Goal: Task Accomplishment & Management: Use online tool/utility

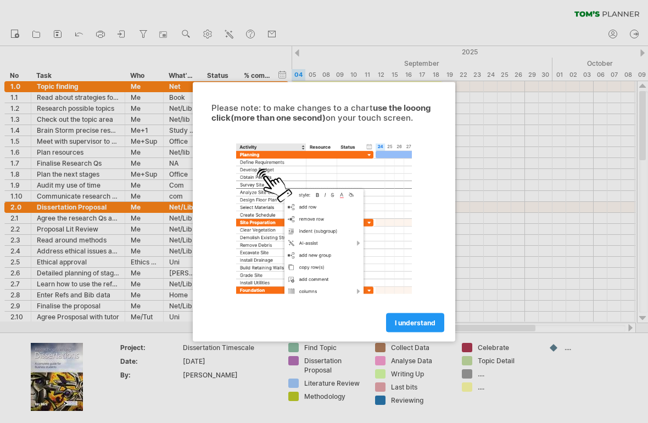
click at [403, 330] on link "I understand" at bounding box center [415, 322] width 58 height 19
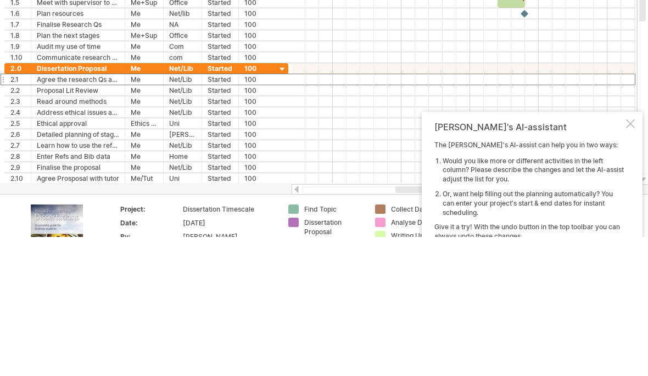
scroll to position [139, 0]
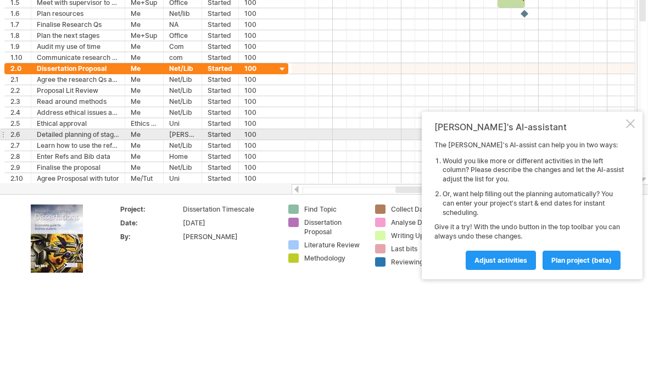
click at [628, 128] on div at bounding box center [630, 123] width 9 height 9
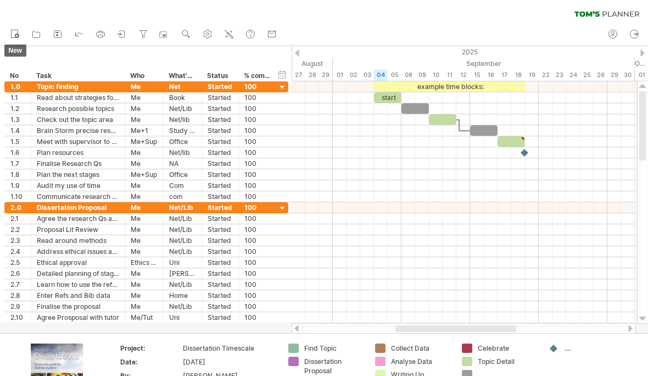
click at [20, 34] on link "new" at bounding box center [16, 34] width 16 height 14
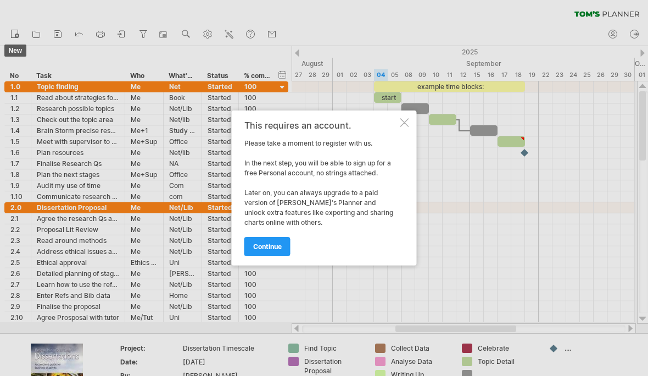
scroll to position [22, 0]
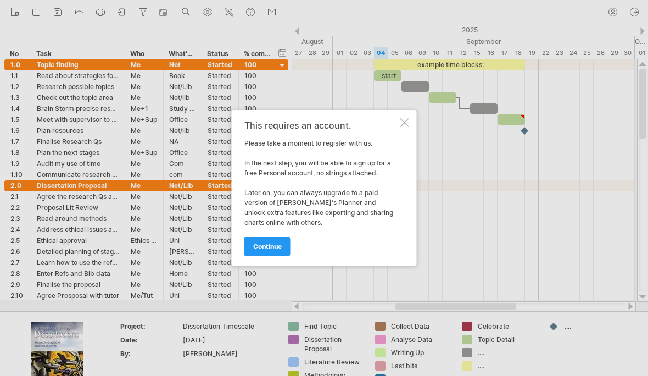
click at [402, 121] on div at bounding box center [404, 122] width 9 height 9
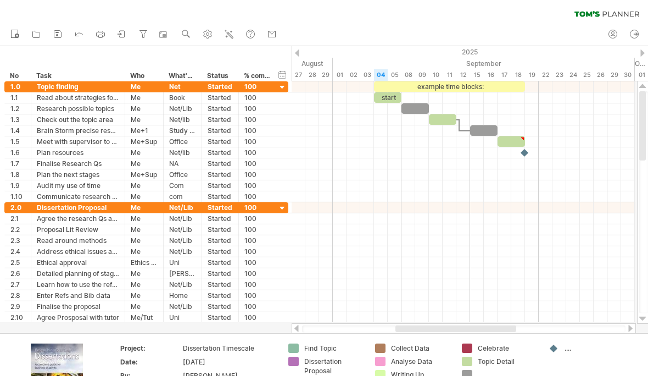
click at [32, 39] on icon at bounding box center [36, 34] width 11 height 11
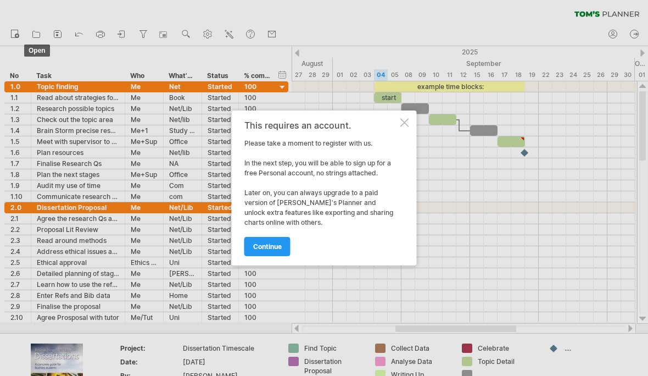
click at [403, 152] on div "This requires an account. Please take a moment to register with us. In the next…" at bounding box center [324, 187] width 185 height 155
click at [404, 140] on div "This requires an account. Please take a moment to register with us. In the next…" at bounding box center [324, 187] width 185 height 155
click at [408, 147] on div "This requires an account. Please take a moment to register with us. In the next…" at bounding box center [324, 187] width 185 height 155
click at [400, 147] on div "This requires an account. Please take a moment to register with us. In the next…" at bounding box center [324, 187] width 185 height 155
click at [401, 152] on div "This requires an account. Please take a moment to register with us. In the next…" at bounding box center [324, 187] width 185 height 155
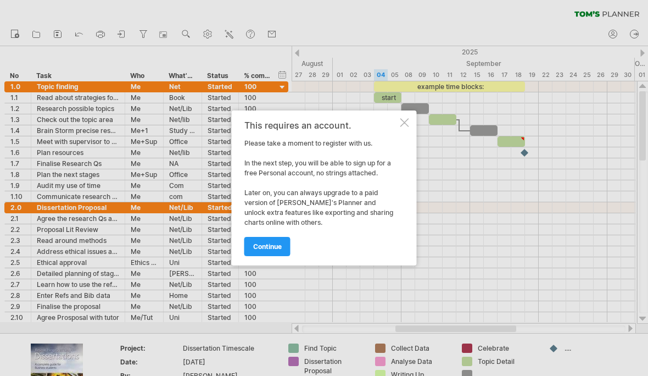
click at [403, 150] on div "This requires an account. Please take a moment to register with us. In the next…" at bounding box center [324, 187] width 185 height 155
click at [395, 144] on div "This requires an account. Please take a moment to register with us. In the next…" at bounding box center [321, 187] width 154 height 135
click at [266, 277] on div at bounding box center [324, 211] width 648 height 423
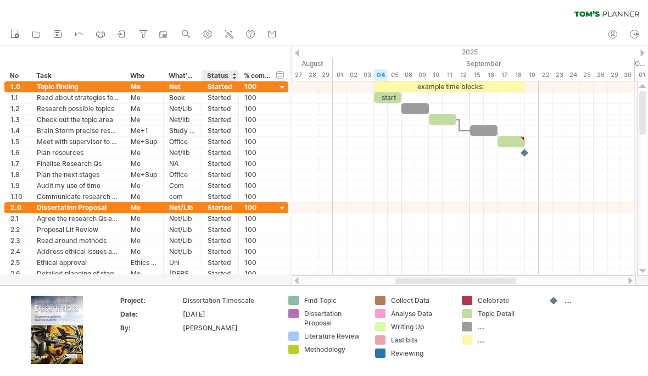
click at [426, 189] on div at bounding box center [464, 185] width 344 height 11
